Goal: Use online tool/utility: Use online tool/utility

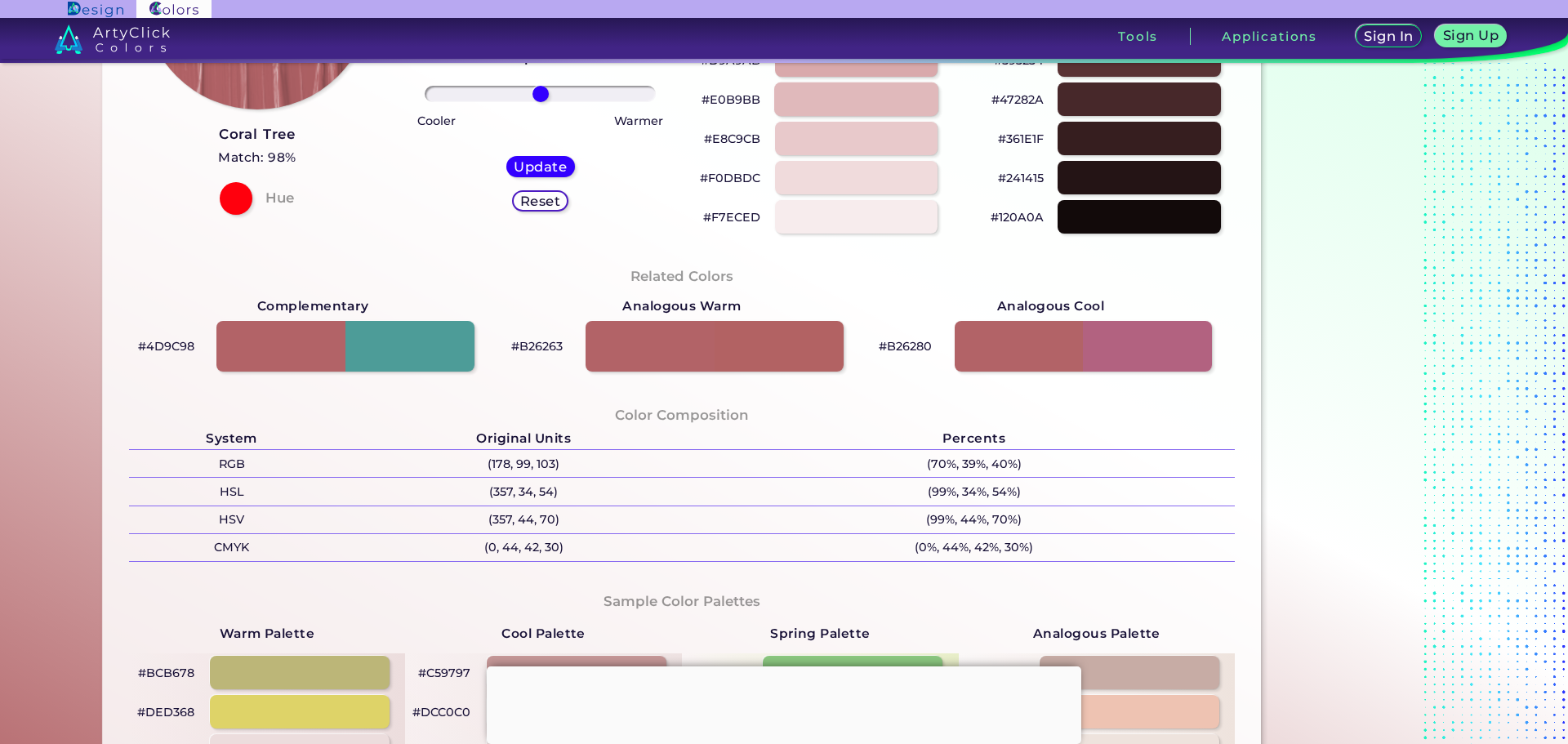
scroll to position [327, 0]
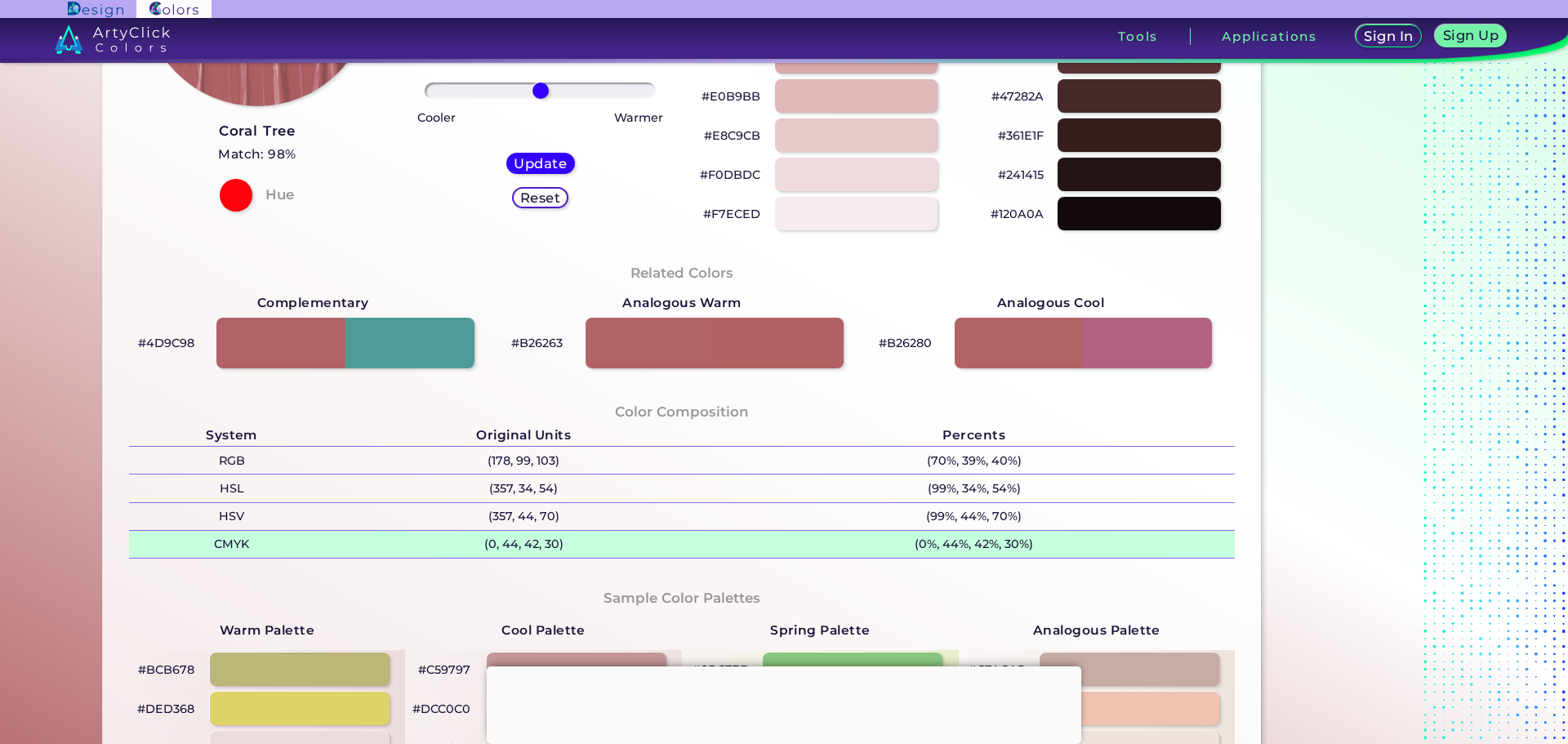
click at [514, 547] on p "(0, 44, 42, 30)" at bounding box center [523, 544] width 378 height 27
click at [569, 548] on p "(0, 44, 42, 30)" at bounding box center [523, 544] width 378 height 27
click at [568, 542] on p "(0, 44, 42, 30) copied" at bounding box center [523, 544] width 378 height 27
drag, startPoint x: 563, startPoint y: 539, endPoint x: 480, endPoint y: 545, distance: 83.2
click at [480, 545] on p "(0, 44, 42, 30)" at bounding box center [523, 544] width 378 height 27
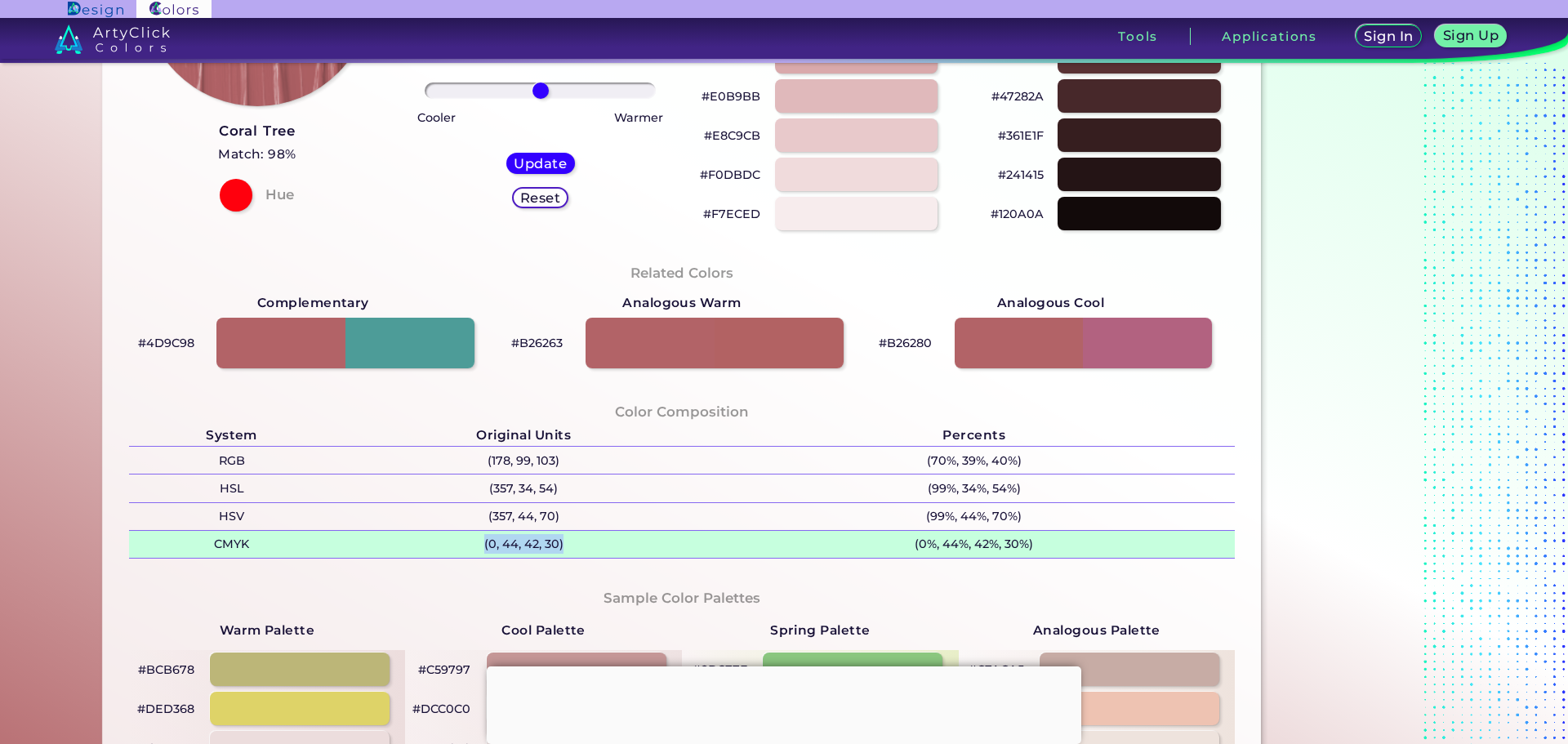
copy p "(0, 44, 42, 30)"
click at [1051, 543] on p "(0%, 44%, 42%, 30%)" at bounding box center [974, 544] width 522 height 27
click at [1051, 543] on p "(0%, 44%, 42%, 30%) copied" at bounding box center [974, 544] width 522 height 27
drag, startPoint x: 1042, startPoint y: 542, endPoint x: 906, endPoint y: 544, distance: 136.0
click at [906, 544] on p "(0%, 44%, 42%, 30%)" at bounding box center [974, 544] width 522 height 27
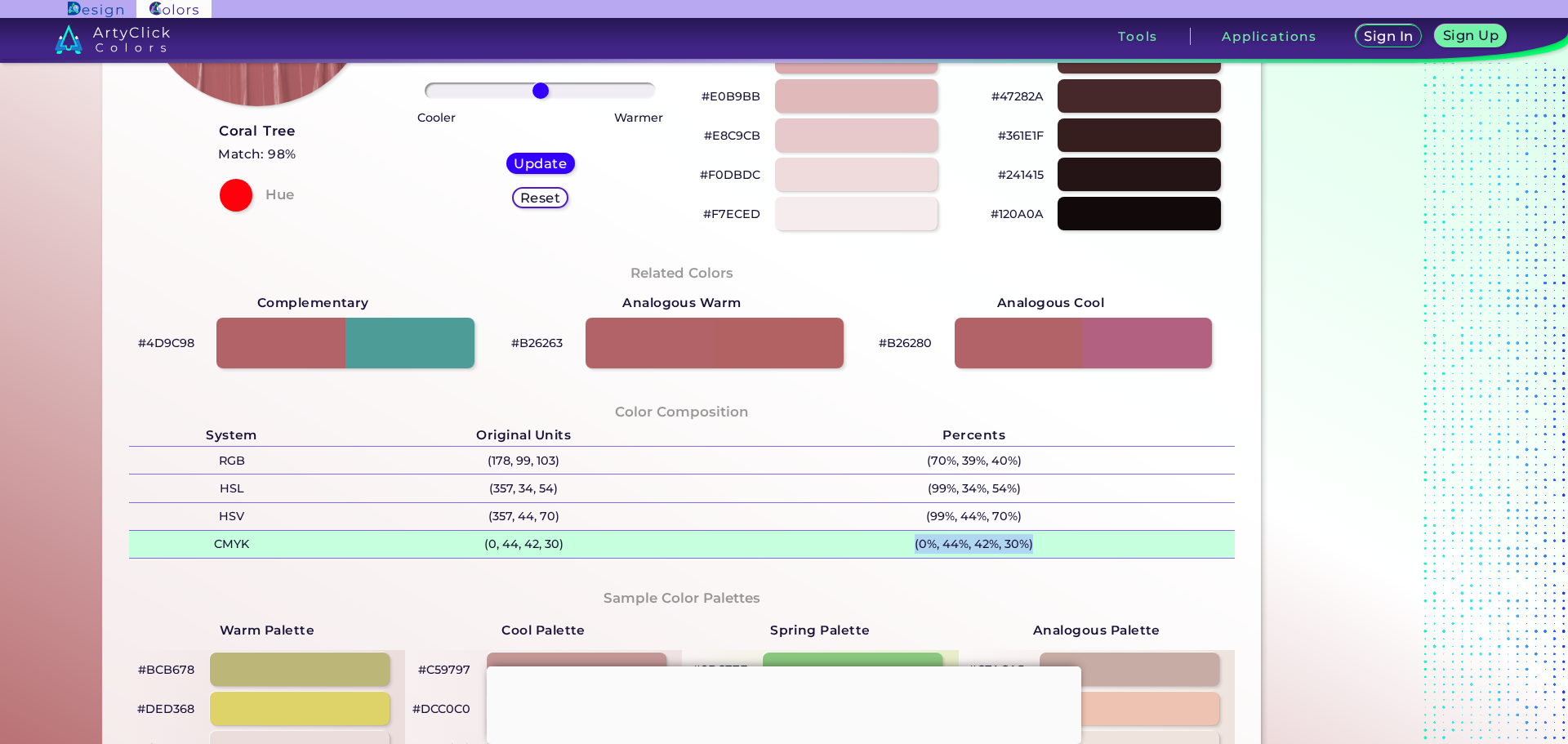
copy p "(0%, 44%, 42%, 30%)"
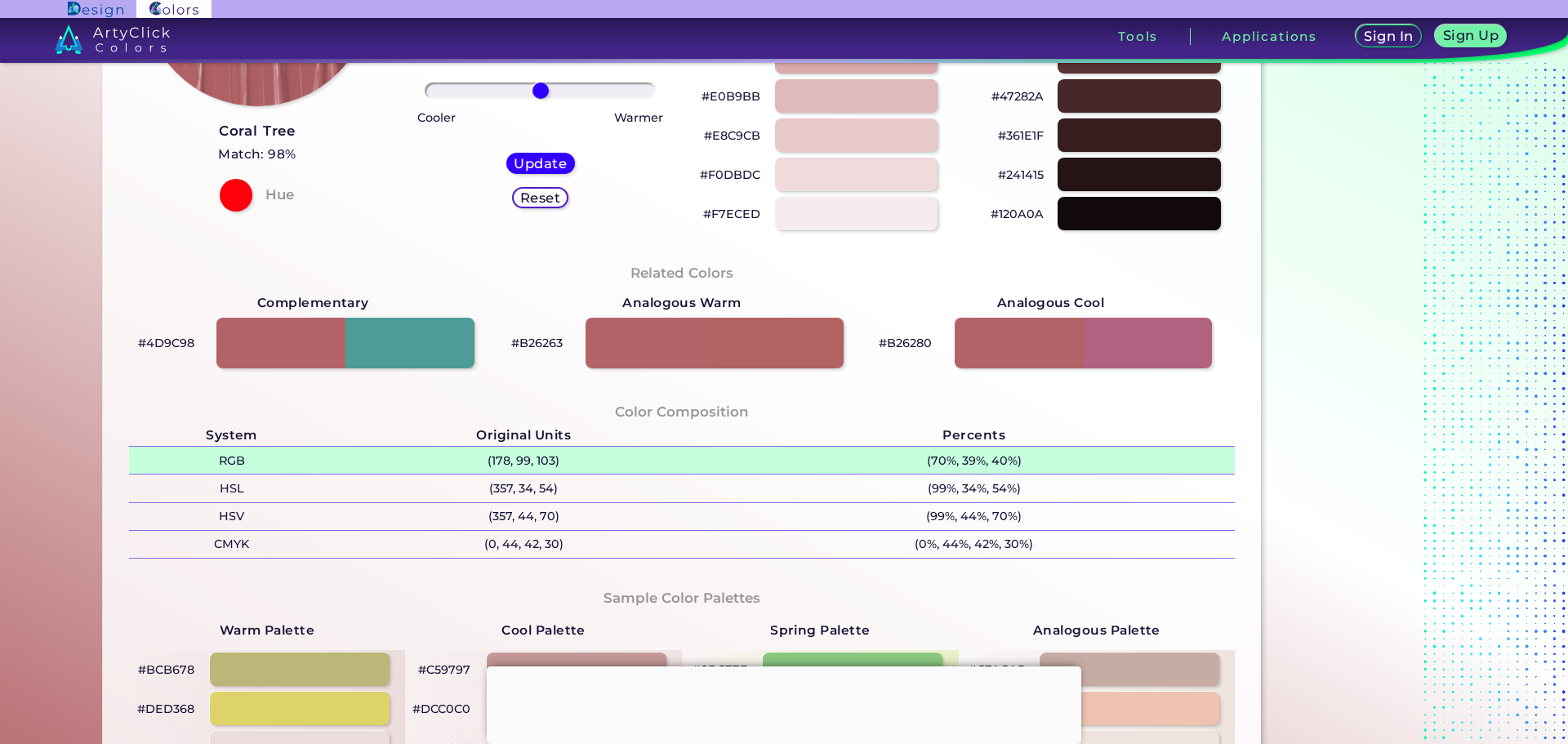
click at [550, 458] on p "(178, 99, 103)" at bounding box center [523, 459] width 378 height 27
click at [550, 458] on p "(178, 99, 103) copied" at bounding box center [523, 459] width 378 height 27
copy p ")"
drag, startPoint x: 574, startPoint y: 464, endPoint x: 478, endPoint y: 462, distance: 96.0
click at [478, 462] on p "(178, 99, 103)" at bounding box center [523, 459] width 378 height 27
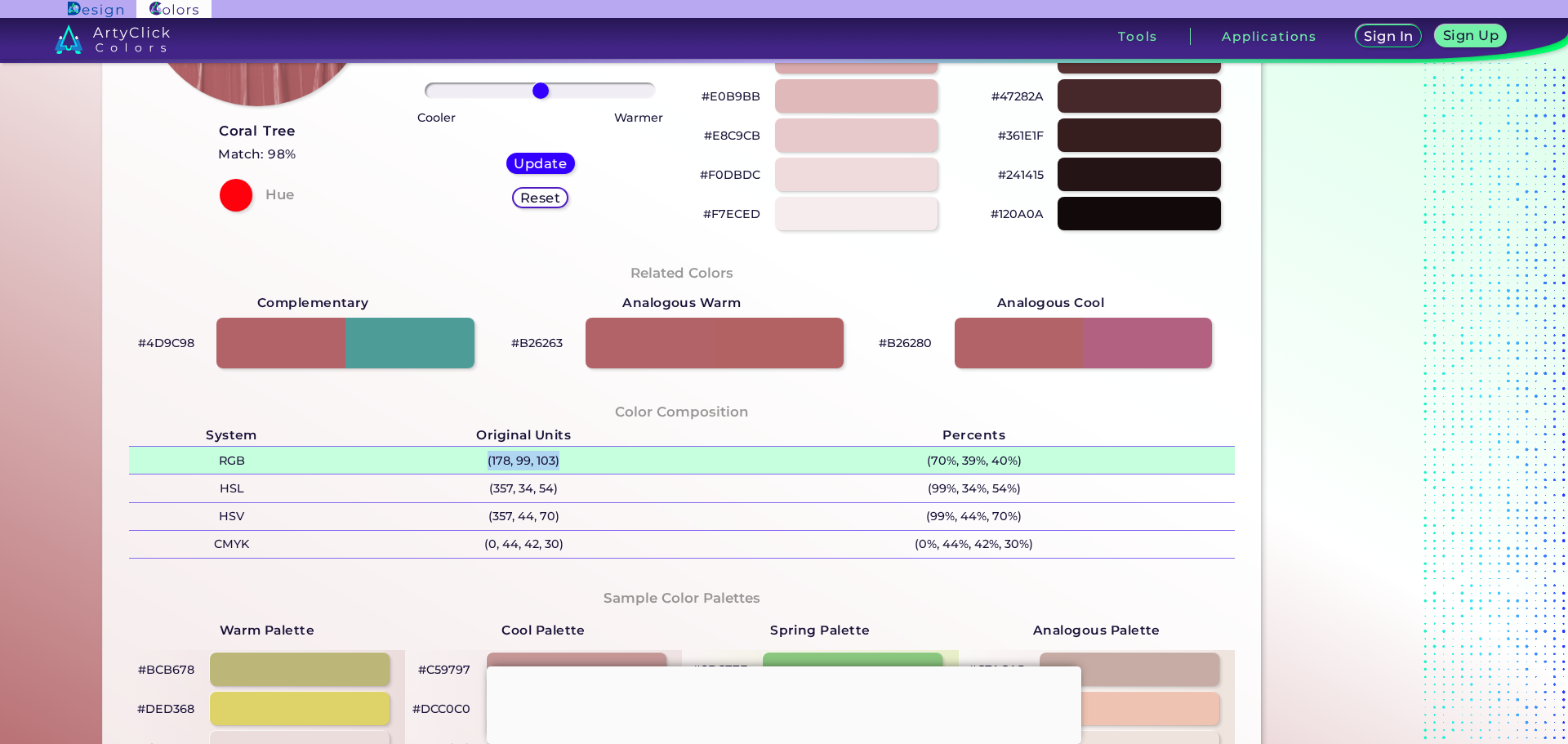
copy p "(178, 99, 103)"
drag, startPoint x: 556, startPoint y: 458, endPoint x: 458, endPoint y: 460, distance: 98.0
click at [458, 460] on p "(178, 99, 103)" at bounding box center [523, 459] width 378 height 27
copy p "(178, 99, 103)"
click at [1063, 448] on p "(70%, 39%, 40%)" at bounding box center [974, 459] width 522 height 27
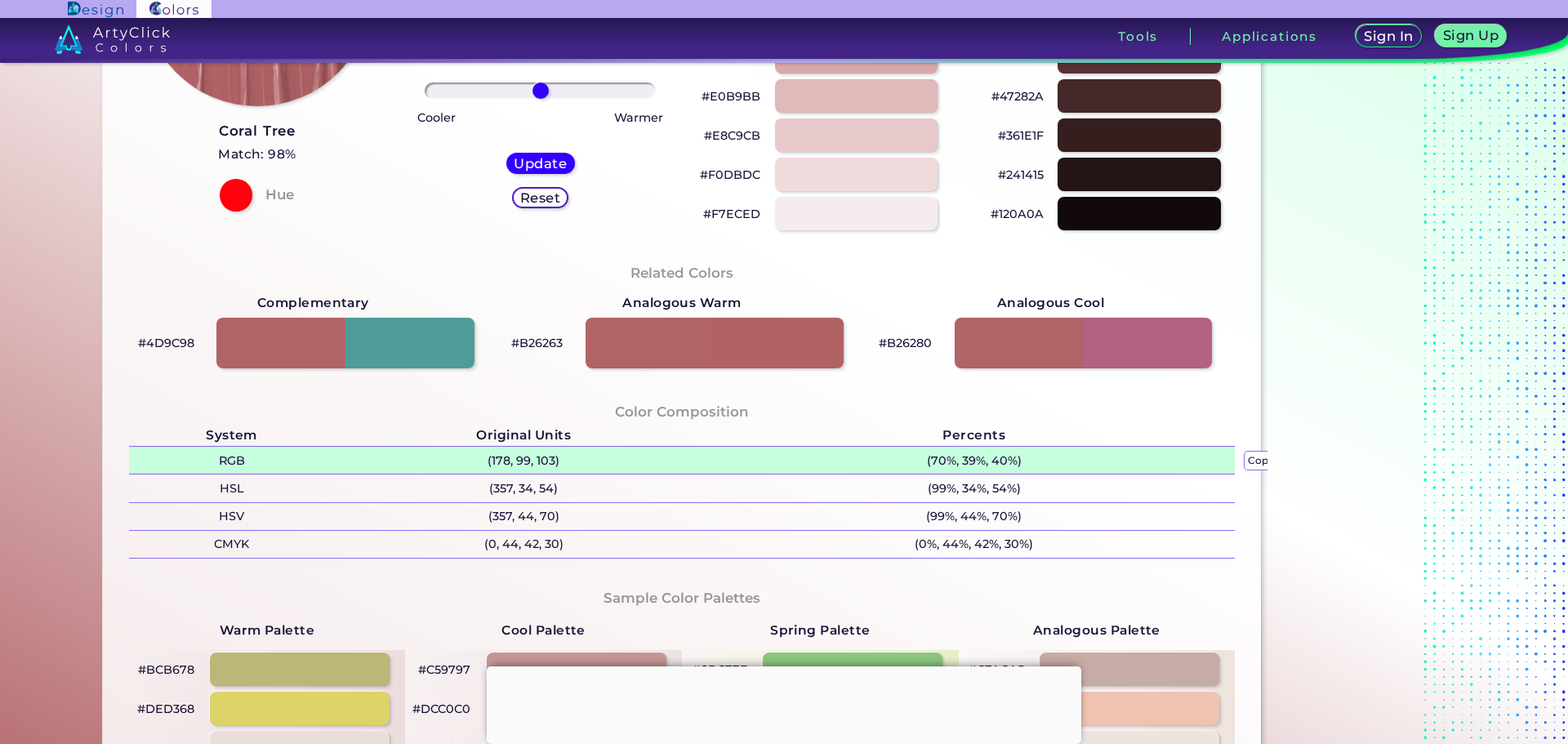
click at [1047, 463] on p "(70%, 39%, 40%) copied" at bounding box center [974, 459] width 522 height 27
click at [1047, 463] on p "(70%, 39%, 40%) copied copied" at bounding box center [974, 459] width 522 height 27
drag, startPoint x: 1047, startPoint y: 463, endPoint x: 947, endPoint y: 464, distance: 100.0
click at [947, 464] on p "(70%, 39%, 40%) copied" at bounding box center [974, 459] width 522 height 27
copy tbody "(70%, 39%, 40%) copied"
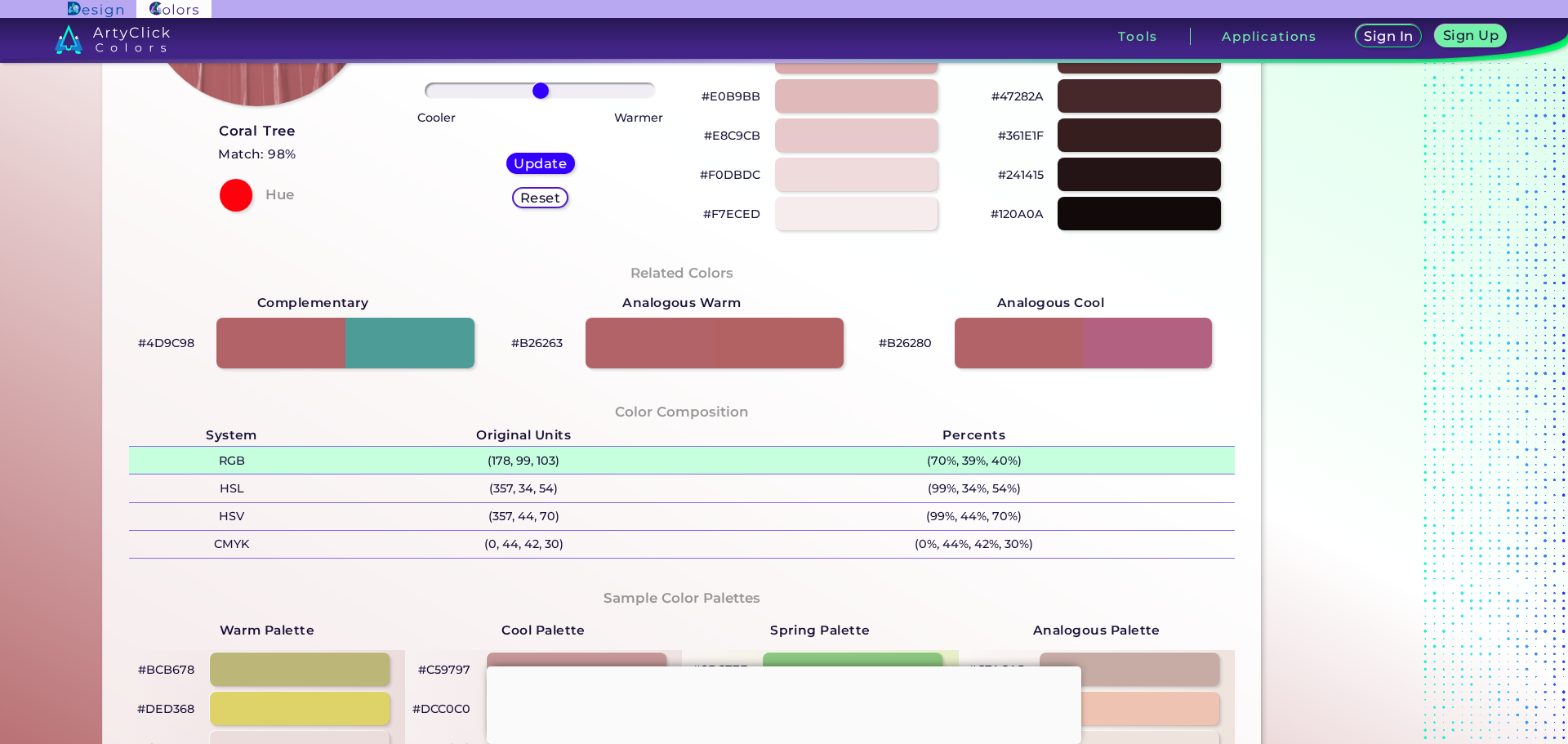
click at [1039, 463] on p "(70%, 39%, 40%)" at bounding box center [974, 459] width 522 height 27
click at [1039, 463] on p "(70%, 39%, 40%) copied" at bounding box center [974, 459] width 522 height 27
click at [1027, 454] on p "(70%, 39%, 40%) copied copied" at bounding box center [974, 459] width 522 height 27
click at [1027, 454] on p "(70%, 39%, 40%) copied copied copied" at bounding box center [974, 459] width 522 height 27
click at [1029, 462] on p "(70%, 39%, 40%) copied copied" at bounding box center [974, 459] width 522 height 27
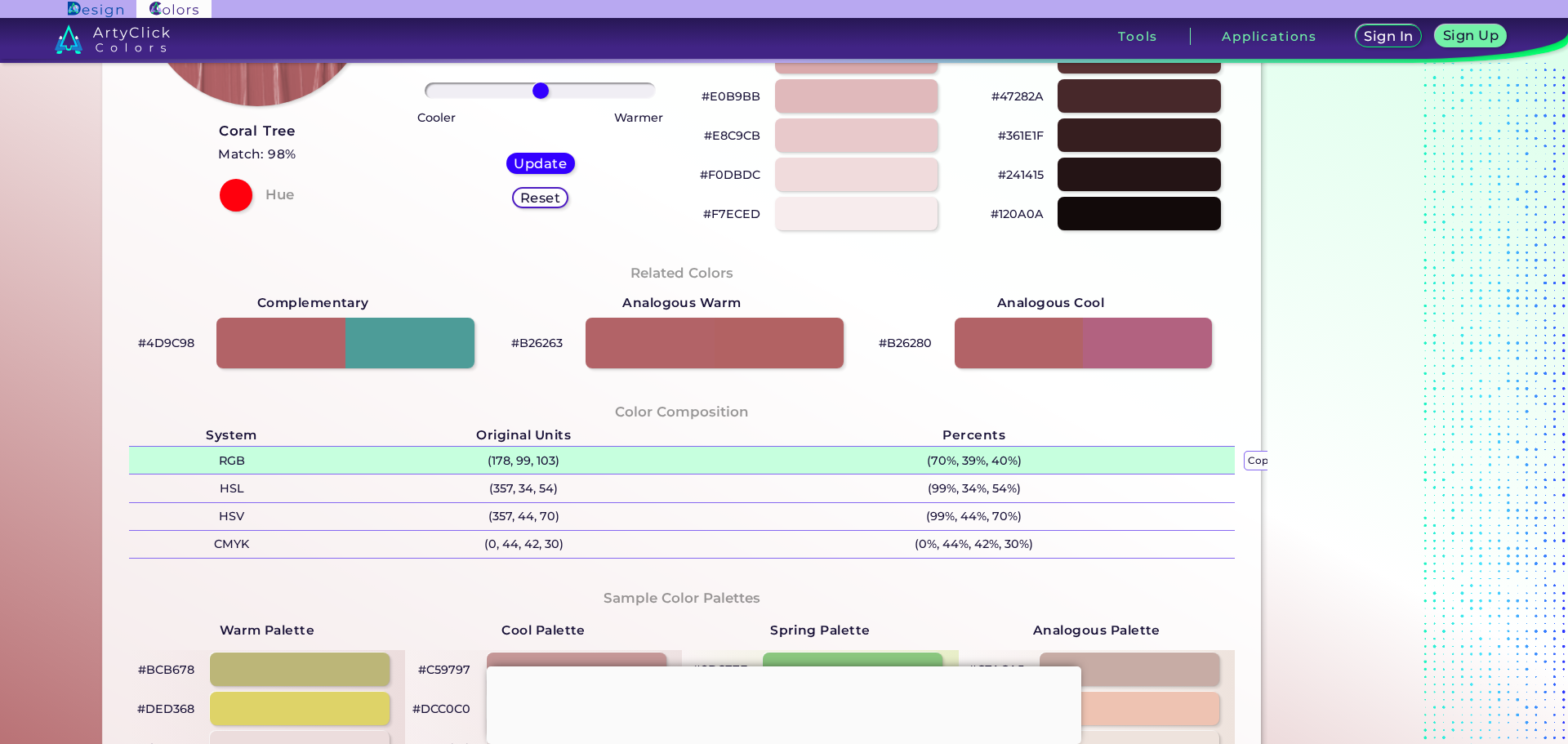
click at [1029, 462] on p "(70%, 39%, 40%) copied copied" at bounding box center [974, 459] width 522 height 27
click at [1024, 459] on p "(70%, 39%, 40%) copied copied" at bounding box center [974, 459] width 522 height 27
click at [1024, 459] on p "(70%, 39%, 40%) copied copied copied" at bounding box center [974, 459] width 522 height 27
drag, startPoint x: 1023, startPoint y: 458, endPoint x: 907, endPoint y: 456, distance: 116.0
click at [907, 456] on p "(70%, 39%, 40%)" at bounding box center [974, 459] width 522 height 27
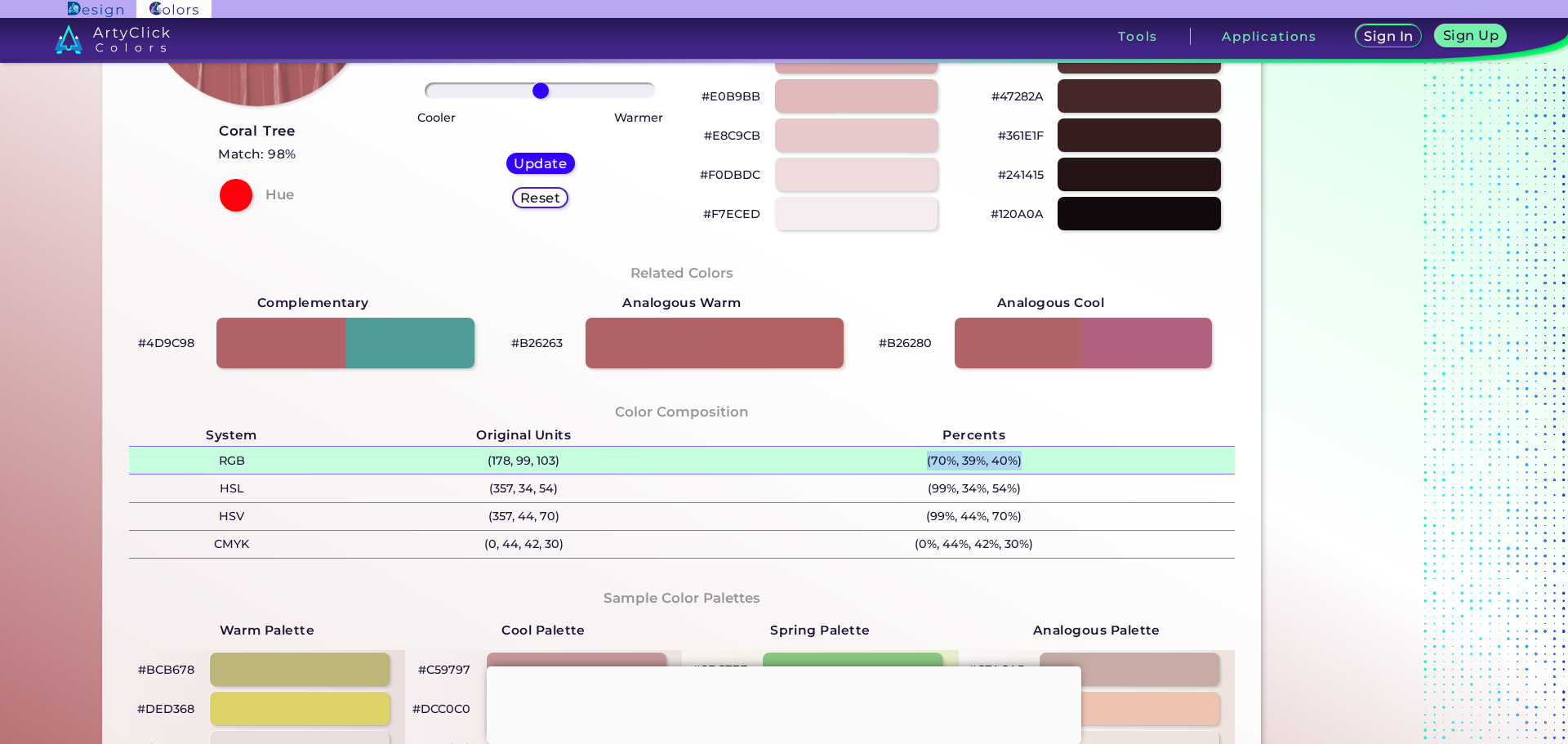
copy p "(70%, 39%, 40%)"
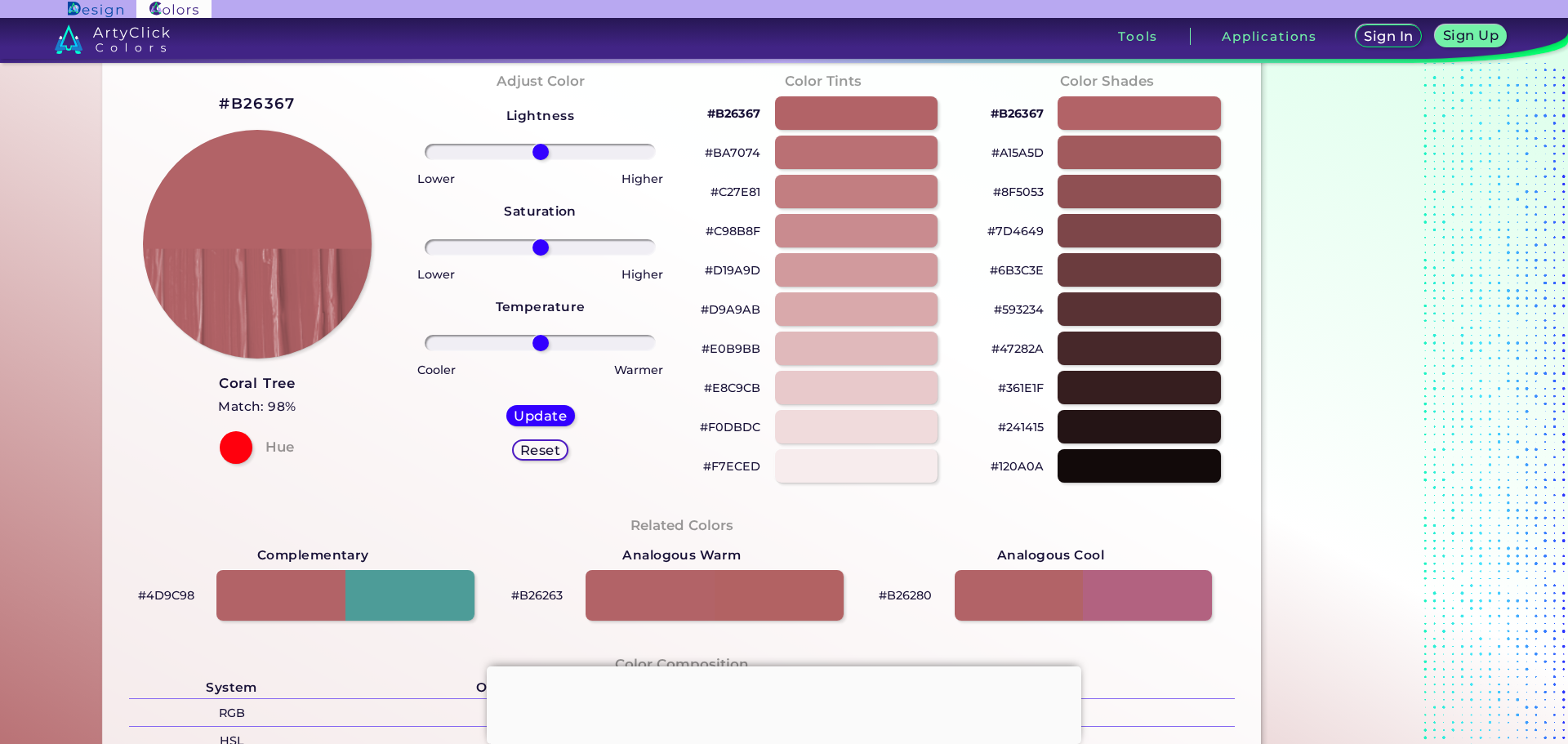
scroll to position [0, 0]
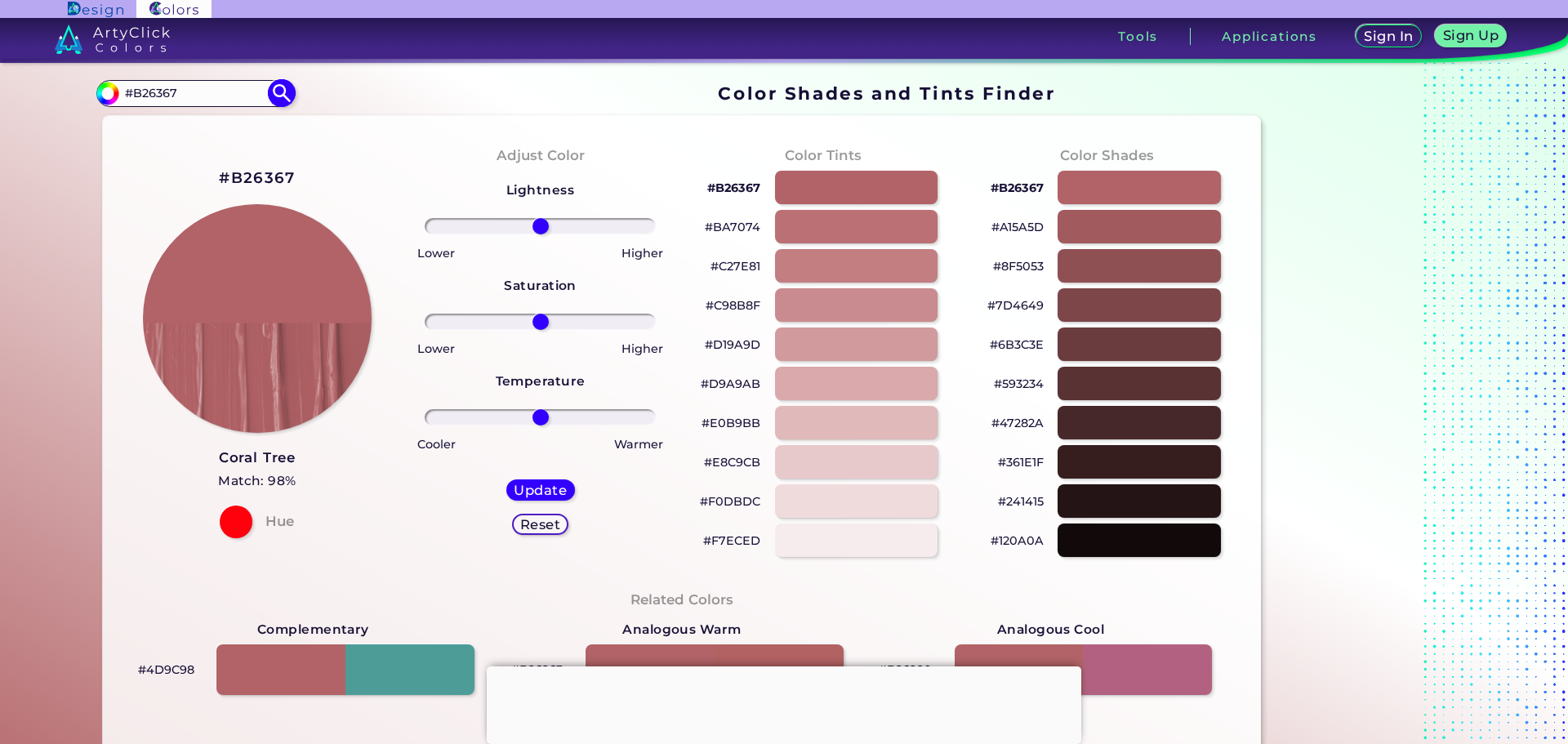
drag, startPoint x: 188, startPoint y: 94, endPoint x: 129, endPoint y: 94, distance: 59.0
click at [129, 94] on input "#B26367" at bounding box center [194, 93] width 152 height 22
type input "#1F2D3A"
type input "#1f2d3a"
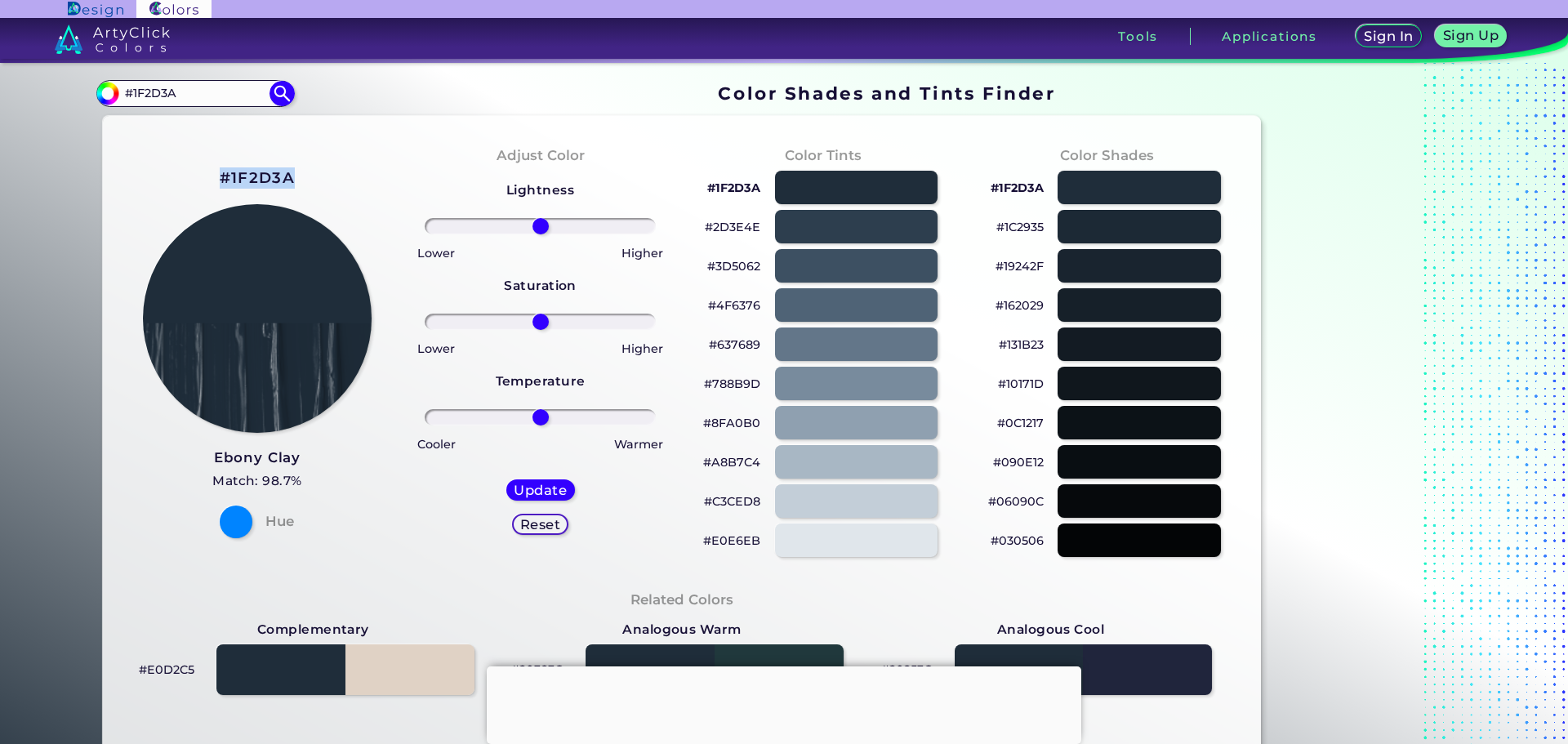
drag, startPoint x: 301, startPoint y: 181, endPoint x: 218, endPoint y: 183, distance: 83.0
click at [218, 183] on div "#1F2D3A [PERSON_NAME] Match: 98.7% Hue" at bounding box center [257, 350] width 284 height 445
copy h2 "#1F2D3A"
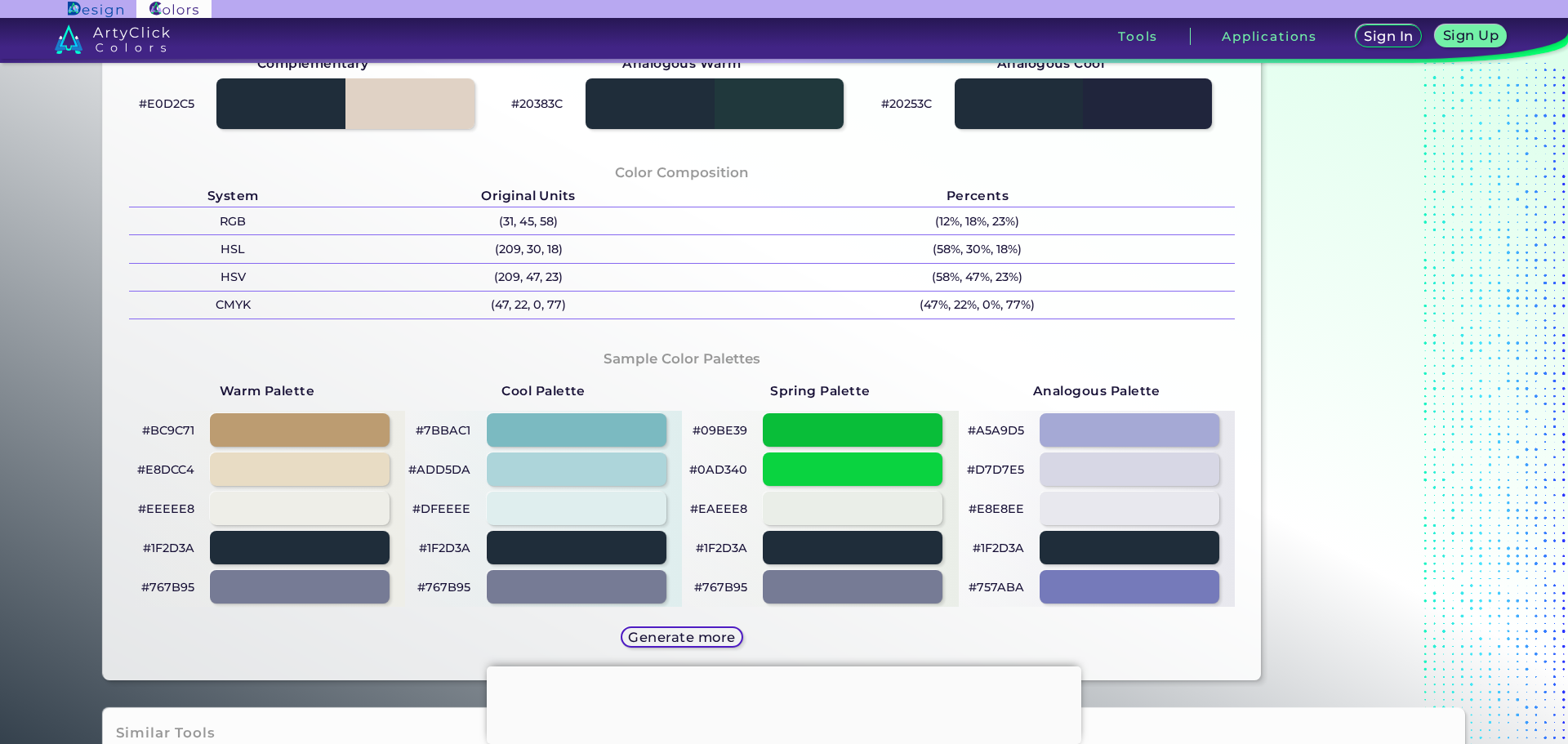
scroll to position [571, 0]
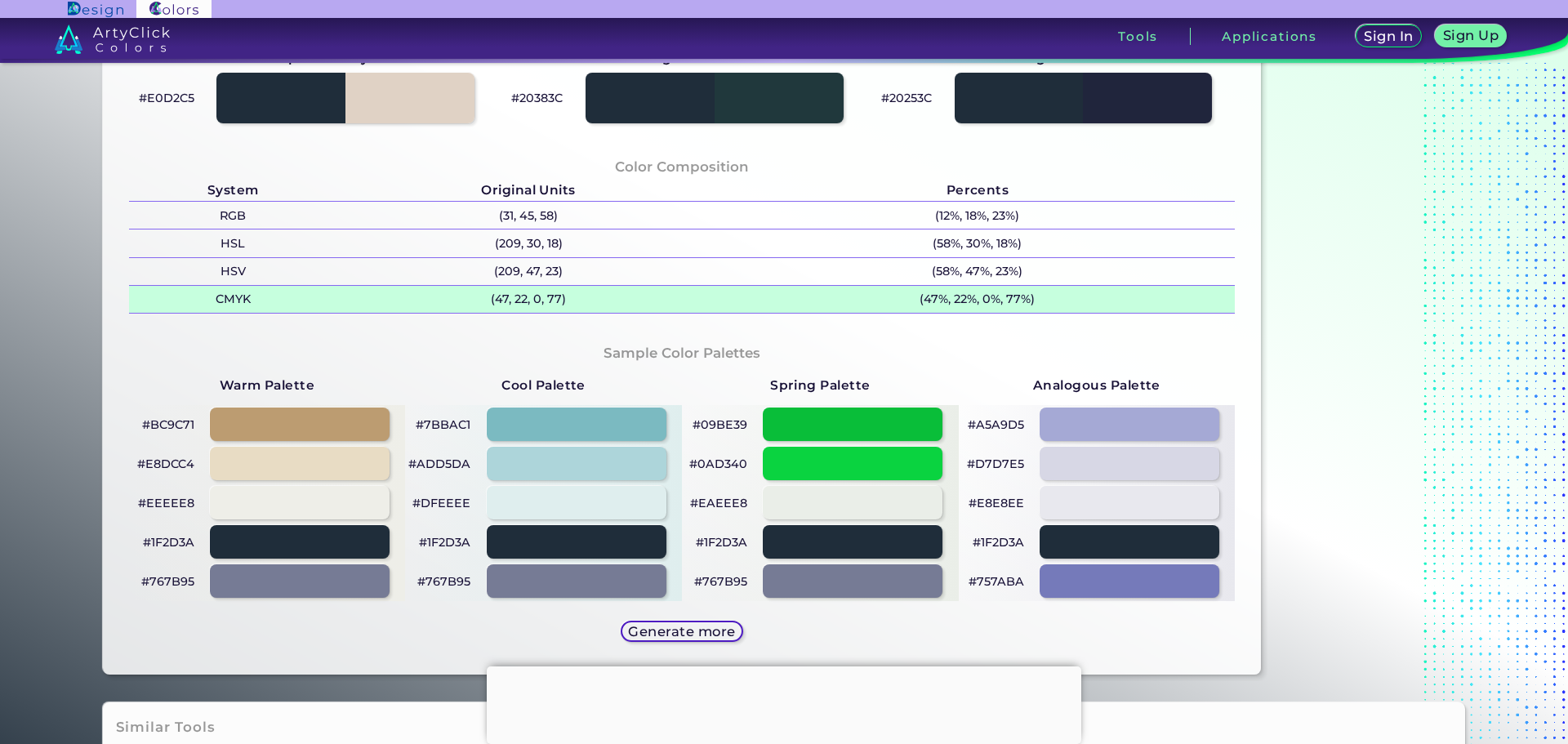
click at [578, 293] on p "(47, 22, 0, 77)" at bounding box center [529, 298] width 383 height 27
drag, startPoint x: 565, startPoint y: 301, endPoint x: 473, endPoint y: 302, distance: 92.0
click at [473, 302] on p "(47, 22, 0, 77)" at bounding box center [529, 298] width 383 height 27
copy p "(47, 22, 0, 77)"
click at [1040, 294] on p "(47%, 22%, 0%, 77%)" at bounding box center [978, 298] width 515 height 27
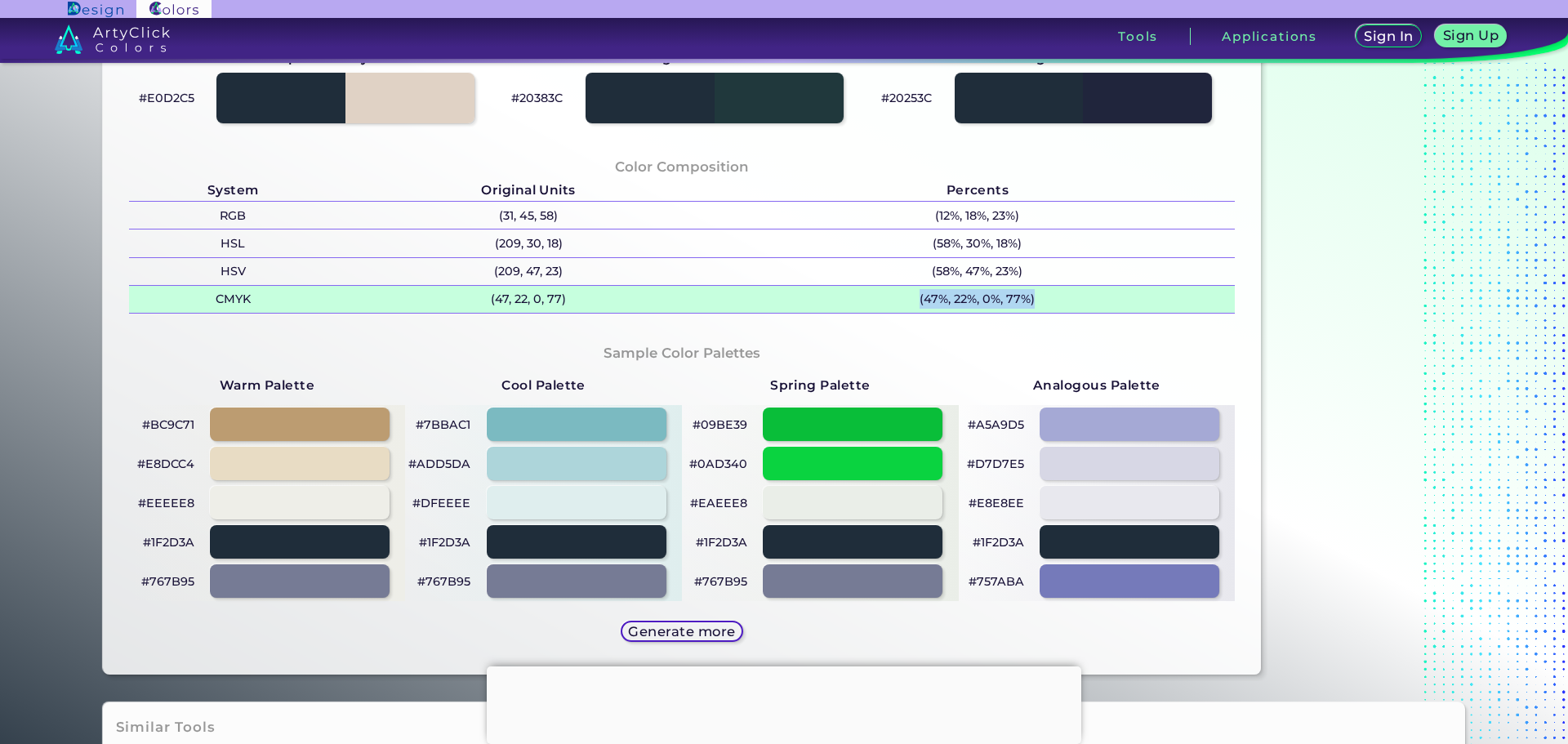
drag, startPoint x: 1040, startPoint y: 294, endPoint x: 909, endPoint y: 302, distance: 131.2
click at [909, 302] on p "(47%, 22%, 0%, 77%)" at bounding box center [978, 298] width 515 height 27
copy p "(47%, 22%, 0%, 77%)"
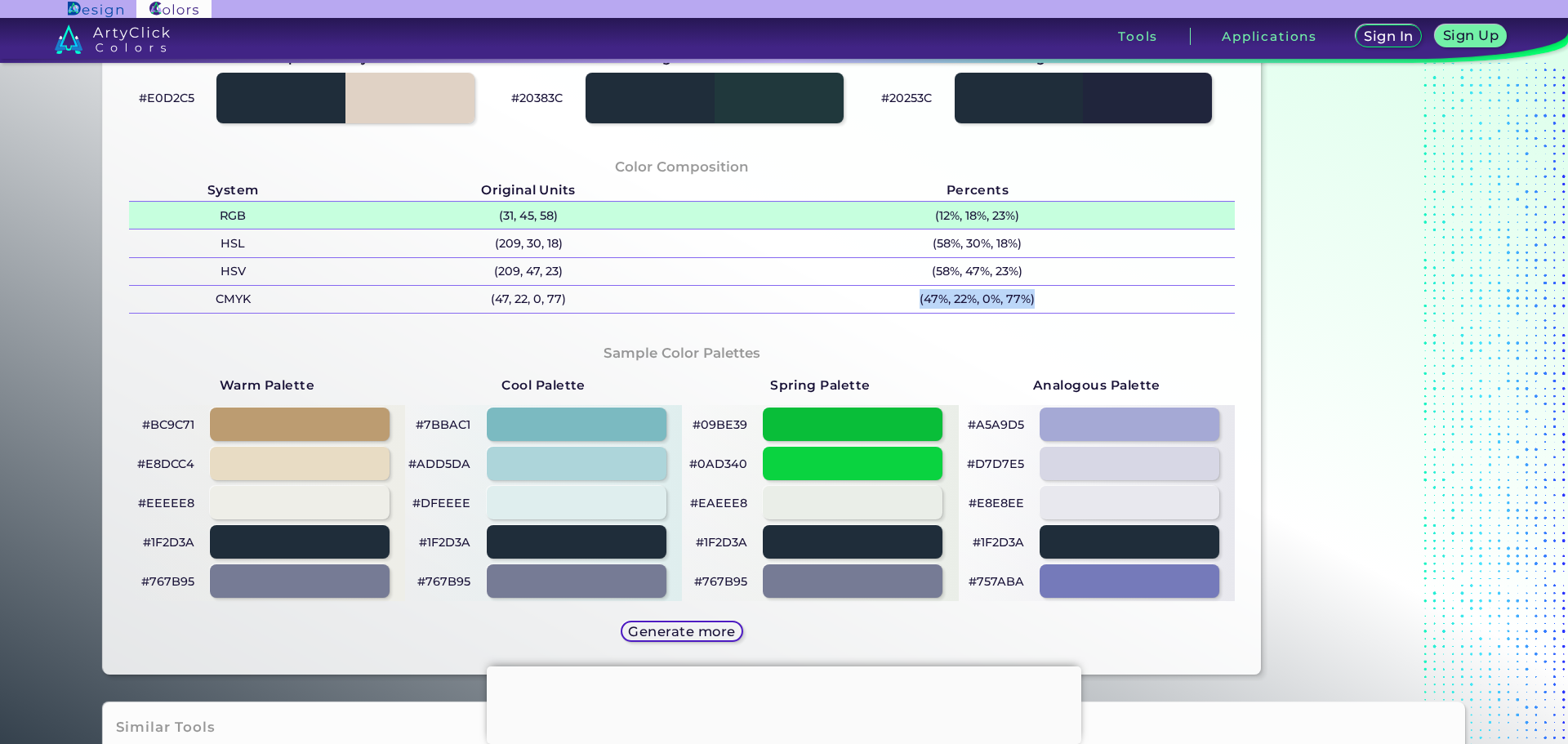
click at [566, 216] on p "(31, 45, 58)" at bounding box center [529, 214] width 383 height 27
click at [568, 212] on p "(31, 45, 58) copied" at bounding box center [529, 214] width 383 height 27
drag, startPoint x: 568, startPoint y: 212, endPoint x: 468, endPoint y: 212, distance: 100.0
click at [468, 212] on p "(31, 45, 58) copied" at bounding box center [529, 214] width 383 height 27
click at [566, 213] on p "(31, 45, 58)" at bounding box center [529, 214] width 383 height 27
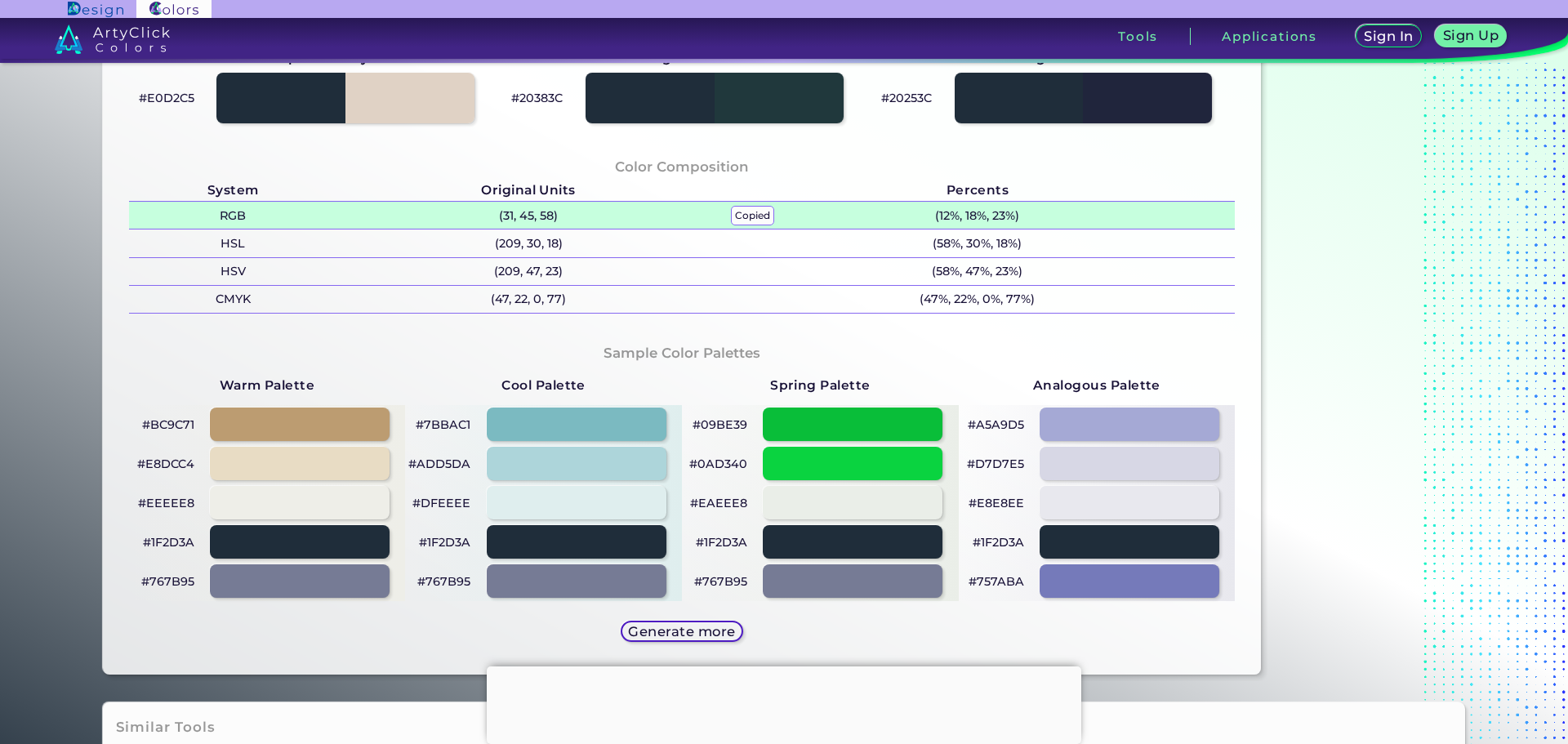
click at [566, 213] on p "(31, 45, 58) copied" at bounding box center [529, 214] width 383 height 27
click at [558, 216] on p "(31, 45, 58) copied copied" at bounding box center [529, 214] width 383 height 27
click at [562, 213] on p "(31, 45, 58) copied" at bounding box center [529, 214] width 383 height 27
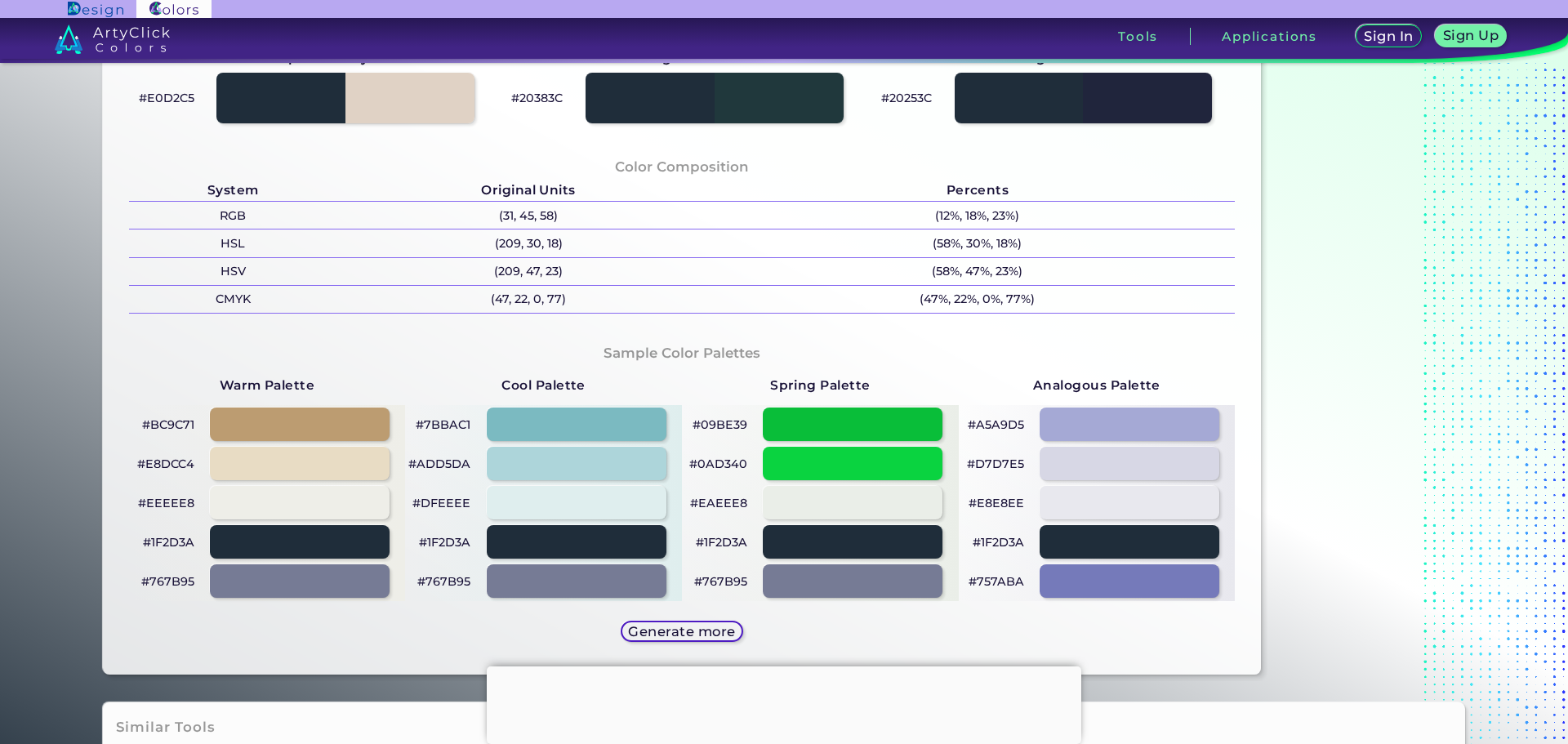
click at [580, 175] on div "Color Composition System Original Units Percents RGB (31, 45, 58) (12%, 18%, 23…" at bounding box center [682, 234] width 1133 height 186
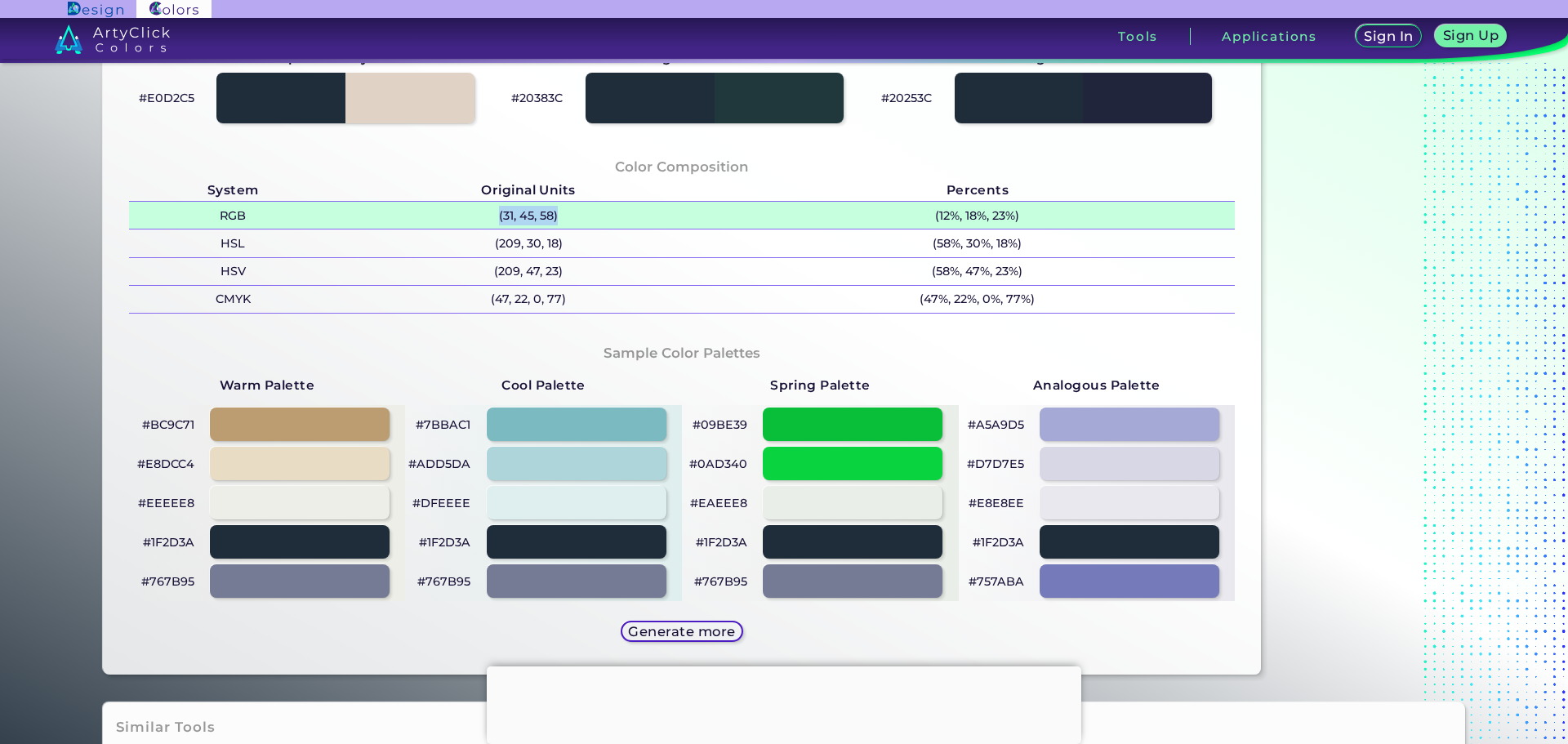
drag, startPoint x: 557, startPoint y: 211, endPoint x: 485, endPoint y: 214, distance: 72.1
click at [485, 214] on p "(31, 45, 58)" at bounding box center [529, 214] width 383 height 27
click at [1043, 213] on p "(12%, 18%, 23%)" at bounding box center [978, 214] width 515 height 27
drag, startPoint x: 1042, startPoint y: 213, endPoint x: 901, endPoint y: 213, distance: 141.0
click at [901, 213] on p "(12%, 18%, 23%)" at bounding box center [978, 214] width 515 height 27
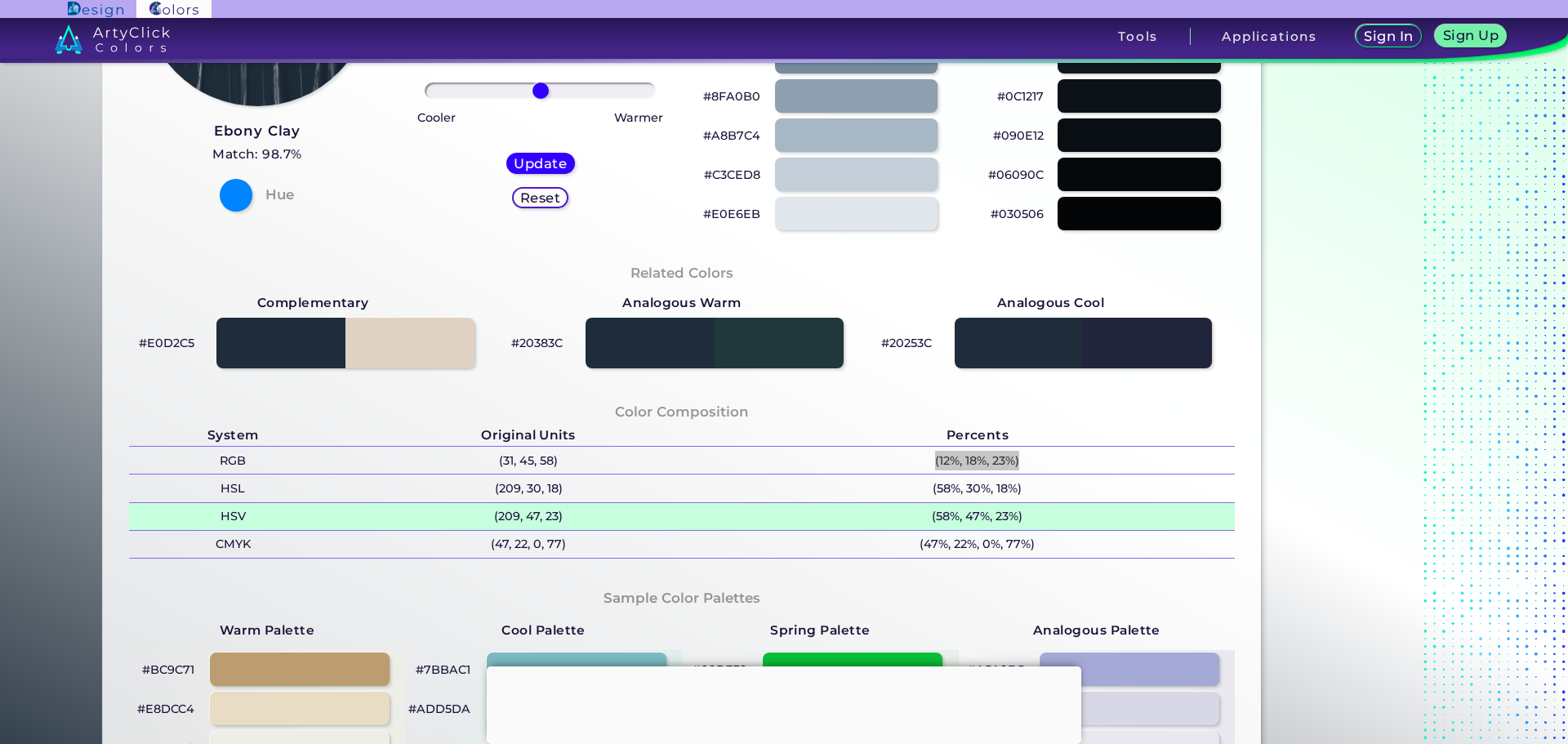
scroll to position [0, 0]
